Goal: Task Accomplishment & Management: Complete application form

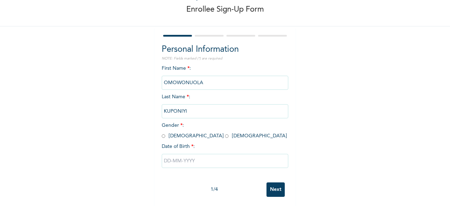
scroll to position [42, 0]
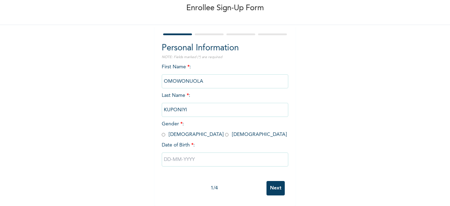
click at [162, 131] on input "radio" at bounding box center [164, 134] width 4 height 7
radio input "true"
click at [162, 131] on input "radio" at bounding box center [164, 134] width 4 height 7
click at [182, 154] on input "text" at bounding box center [225, 159] width 127 height 14
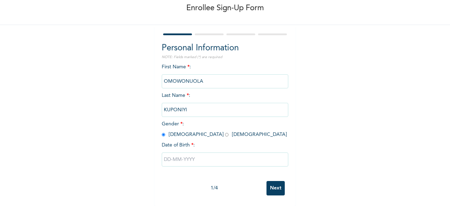
click at [188, 155] on input "text" at bounding box center [225, 159] width 127 height 14
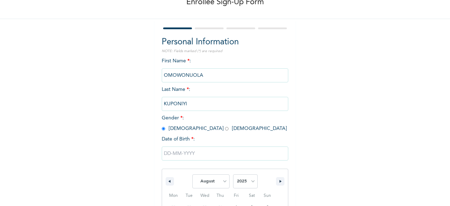
scroll to position [114, 0]
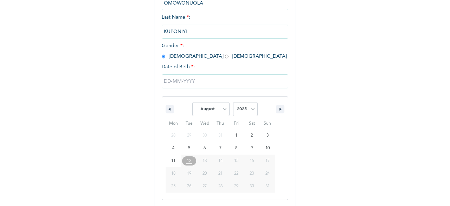
click at [188, 156] on span "12" at bounding box center [189, 160] width 5 height 13
click at [189, 156] on button "12" at bounding box center [189, 160] width 16 height 13
click at [218, 111] on select "January February March April May June July August September October November De…" at bounding box center [210, 109] width 37 height 14
click at [222, 112] on select "January February March April May June July August September October November De…" at bounding box center [210, 109] width 37 height 14
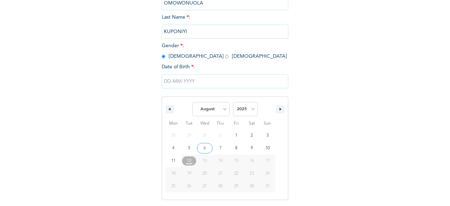
select select "5"
click at [192, 103] on select "January February March April May June July August September October November De…" at bounding box center [210, 109] width 37 height 14
click at [246, 109] on select "2025 2024 2023 2022 2021 2020 2019 2018 2017 2016 2015 2014 2013 2012 2011 2010…" at bounding box center [245, 109] width 25 height 14
select select "1984"
click at [233, 103] on select "2025 2024 2023 2022 2021 2020 2019 2018 2017 2016 2015 2014 2013 2012 2011 2010…" at bounding box center [245, 109] width 25 height 14
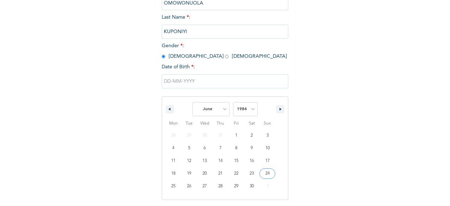
type input "[DATE]"
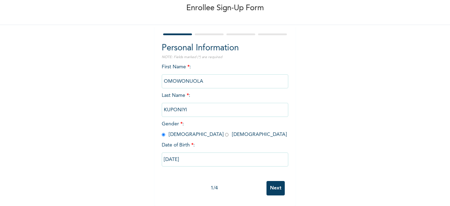
click at [170, 152] on input "[DATE]" at bounding box center [225, 159] width 127 height 14
select select "5"
select select "1984"
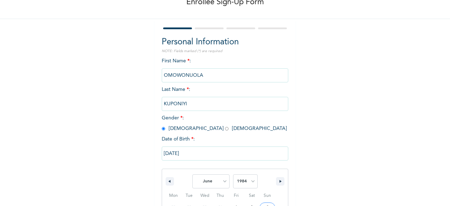
click at [341, 116] on div "Enrollee Sign-Up Form Personal Information NOTE: Fields marked (*) are required…" at bounding box center [225, 133] width 450 height 350
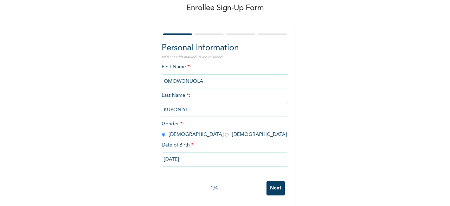
click at [271, 184] on input "Next" at bounding box center [276, 188] width 18 height 14
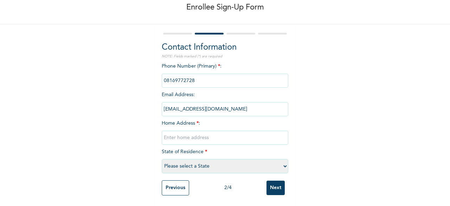
scroll to position [43, 0]
type input "1 [GEOGRAPHIC_DATA] Kuponiyi [PERSON_NAME][GEOGRAPHIC_DATA] [PERSON_NAME][GEOGR…"
click at [245, 159] on select "Please select a State [PERSON_NAME] (FCT) [PERSON_NAME] Ibom [GEOGRAPHIC_DATA] …" at bounding box center [225, 166] width 127 height 14
select select "25"
click at [162, 159] on select "Please select a State [PERSON_NAME] (FCT) [PERSON_NAME] Ibom [GEOGRAPHIC_DATA] …" at bounding box center [225, 166] width 127 height 14
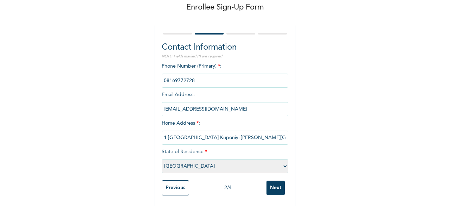
drag, startPoint x: 441, startPoint y: 81, endPoint x: 450, endPoint y: 88, distance: 11.5
click at [450, 88] on div "Enrollee Sign-Up Form Contact Information NOTE: Fields marked (*) are required …" at bounding box center [225, 103] width 450 height 206
click at [271, 182] on input "Next" at bounding box center [276, 187] width 18 height 14
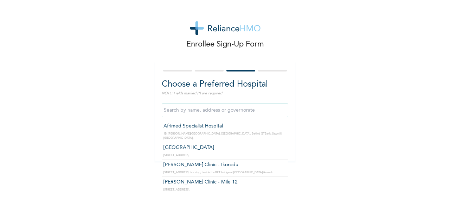
click at [226, 114] on input "text" at bounding box center [225, 110] width 127 height 14
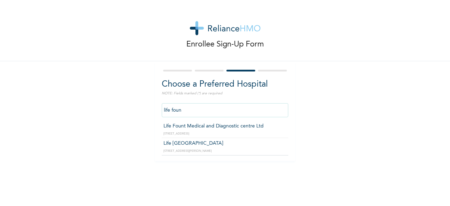
type input "Life [GEOGRAPHIC_DATA]"
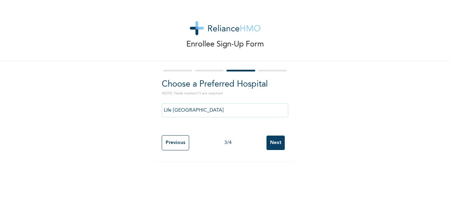
click at [273, 143] on input "Next" at bounding box center [276, 142] width 18 height 14
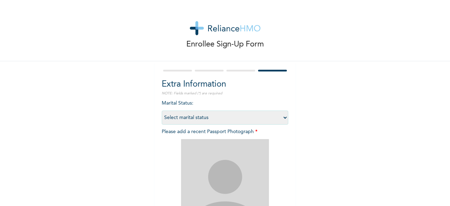
click at [278, 114] on select "Select marital status [DEMOGRAPHIC_DATA] Married [DEMOGRAPHIC_DATA] Widow/[DEMO…" at bounding box center [225, 117] width 127 height 14
select select "2"
click at [162, 110] on select "Select marital status [DEMOGRAPHIC_DATA] Married [DEMOGRAPHIC_DATA] Widow/[DEMO…" at bounding box center [225, 117] width 127 height 14
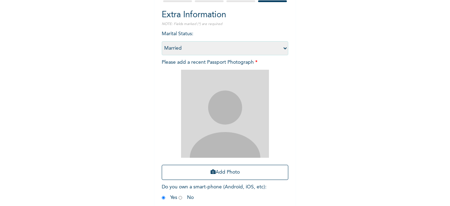
scroll to position [103, 0]
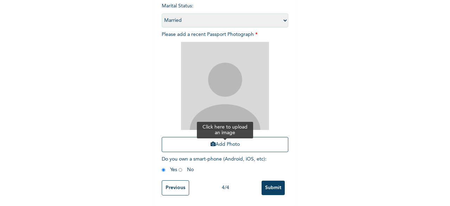
click at [236, 140] on button "Add Photo" at bounding box center [225, 144] width 127 height 15
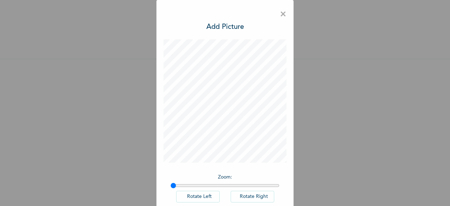
scroll to position [39, 0]
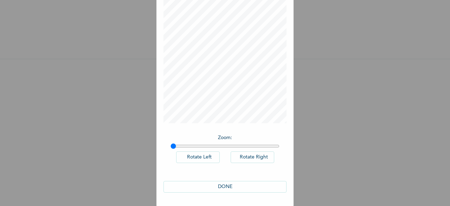
click at [231, 182] on button "DONE" at bounding box center [225, 187] width 123 height 12
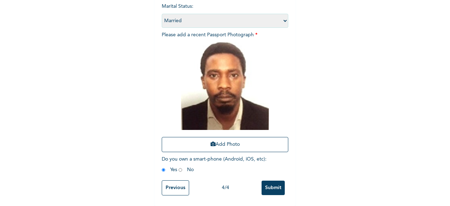
scroll to position [102, 0]
click at [269, 180] on input "Submit" at bounding box center [273, 187] width 23 height 14
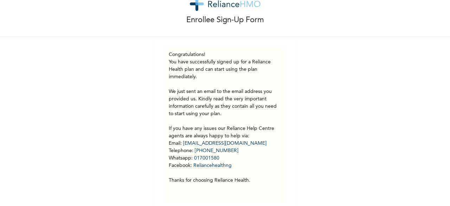
scroll to position [37, 0]
